Goal: Find specific page/section: Find specific page/section

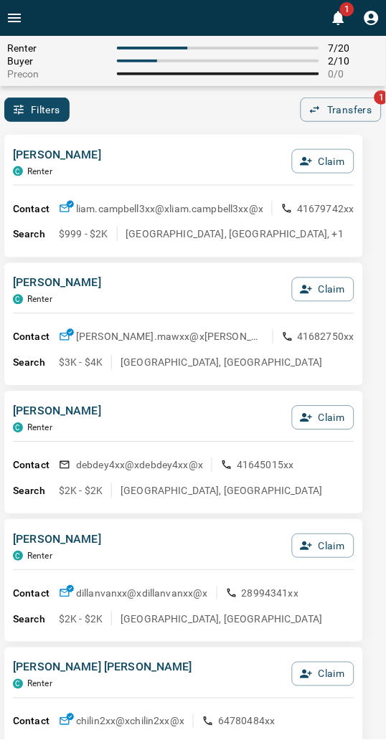
click at [146, 146] on div "[PERSON_NAME] C Renter Claim" at bounding box center [183, 165] width 341 height 39
click at [169, 111] on div "Filters 0 Transfers 1" at bounding box center [193, 110] width 386 height 24
click at [130, 113] on div "Filters 0 Transfers 1" at bounding box center [193, 110] width 386 height 24
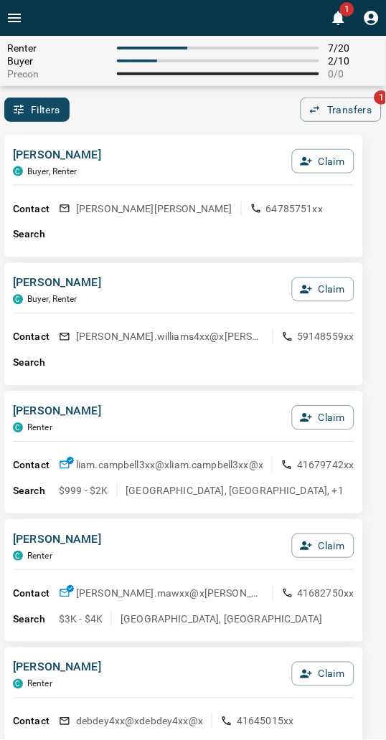
click at [130, 113] on div "Filters 0 Transfers 1" at bounding box center [193, 110] width 386 height 24
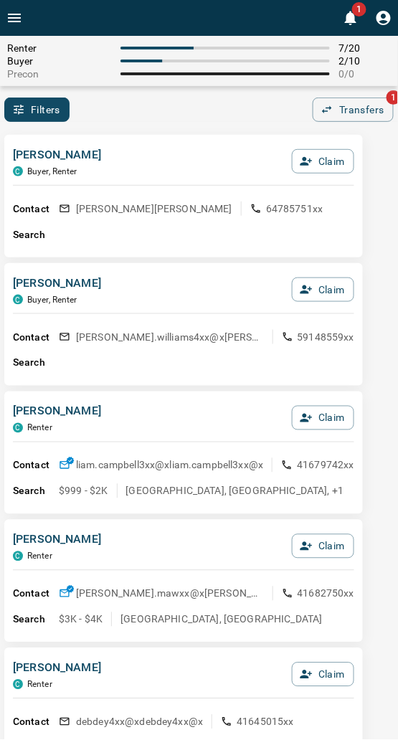
click at [127, 94] on div "Renter 7 / 20 Buyer 2 / 10 Precon 0 / 0 Filters 0 Transfers 1" at bounding box center [199, 79] width 398 height 86
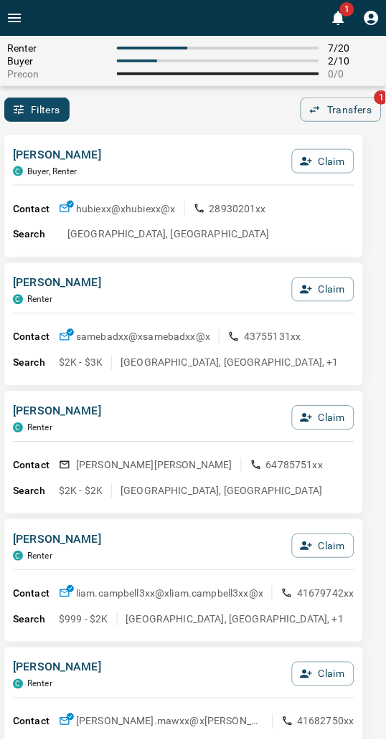
click at [117, 118] on div "Filters 0 Transfers 1" at bounding box center [193, 110] width 386 height 24
click at [184, 111] on div "Filters 0 Transfers 1" at bounding box center [193, 110] width 386 height 24
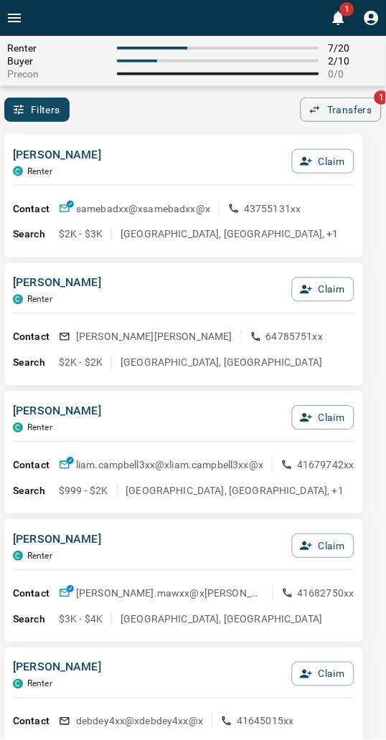
click at [197, 100] on div "Filters 0 Transfers 1" at bounding box center [193, 110] width 386 height 24
click at [177, 106] on div "Filters 0 Transfers 1" at bounding box center [193, 110] width 386 height 24
click at [179, 115] on div "Filters 0 Transfers 1" at bounding box center [193, 110] width 386 height 24
click at [209, 88] on div "Renter 7 / 20 Buyer 2 / 10 Precon 0 / 0 Filters 0 Transfers 1" at bounding box center [193, 79] width 386 height 86
click at [170, 152] on div "[PERSON_NAME] C Renter Claim" at bounding box center [183, 165] width 341 height 39
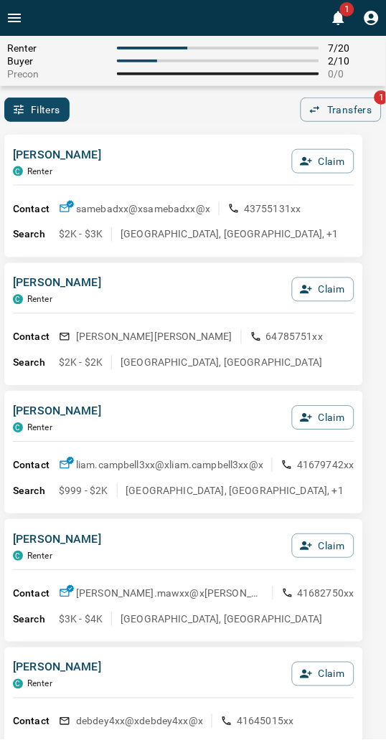
click at [189, 120] on div "Filters 0 Transfers 1" at bounding box center [193, 110] width 386 height 24
